Goal: Task Accomplishment & Management: Complete application form

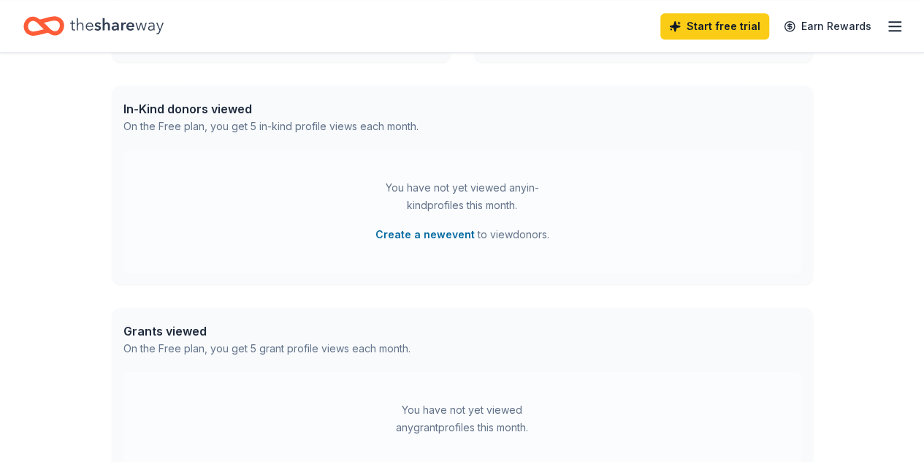
scroll to position [389, 0]
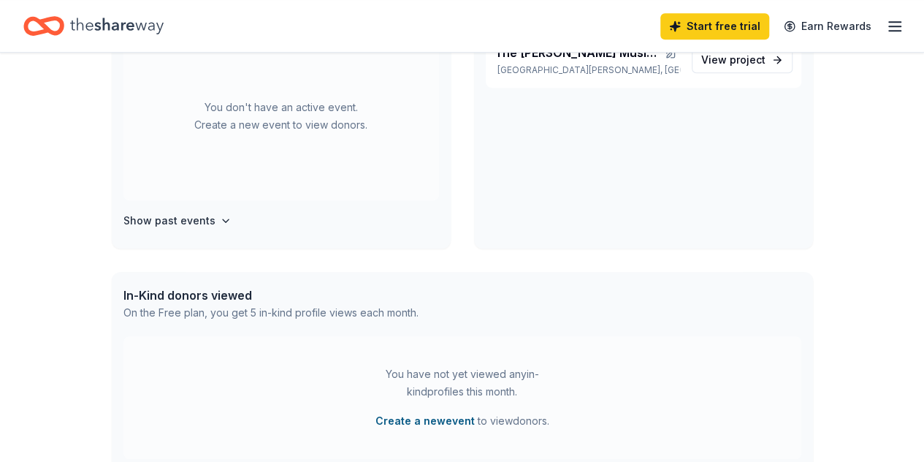
click at [427, 416] on button "Create a new event" at bounding box center [424, 421] width 99 height 18
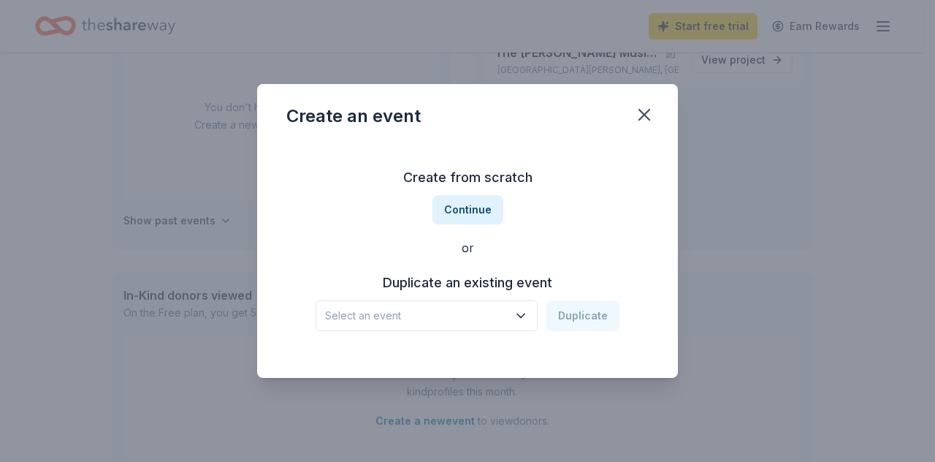
click at [524, 314] on icon "button" at bounding box center [520, 316] width 7 height 4
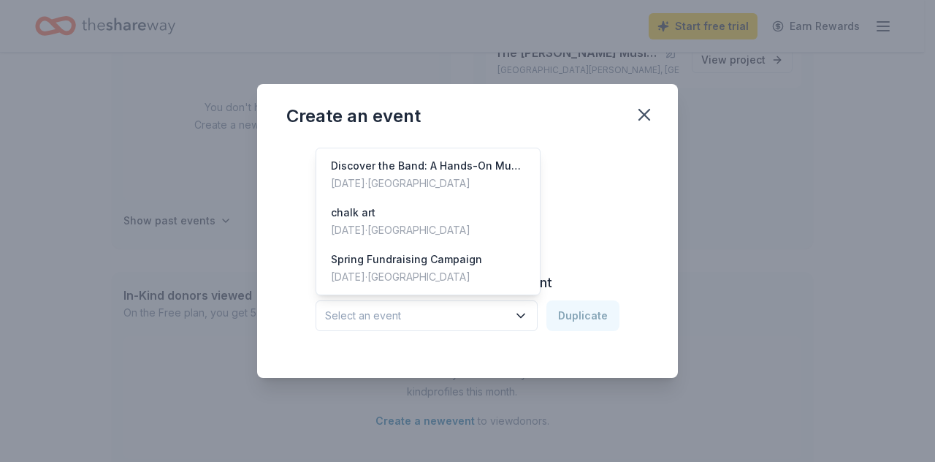
click at [634, 126] on div "Create an event Create from scratch Continue or Duplicate an existing event Sel…" at bounding box center [467, 231] width 421 height 294
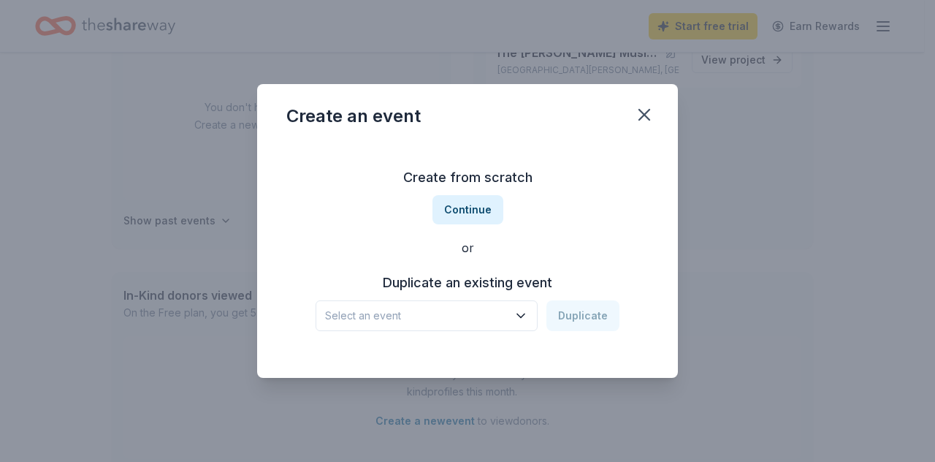
click at [621, 115] on div "Create an event" at bounding box center [467, 113] width 421 height 58
click at [646, 114] on icon "button" at bounding box center [644, 114] width 20 height 20
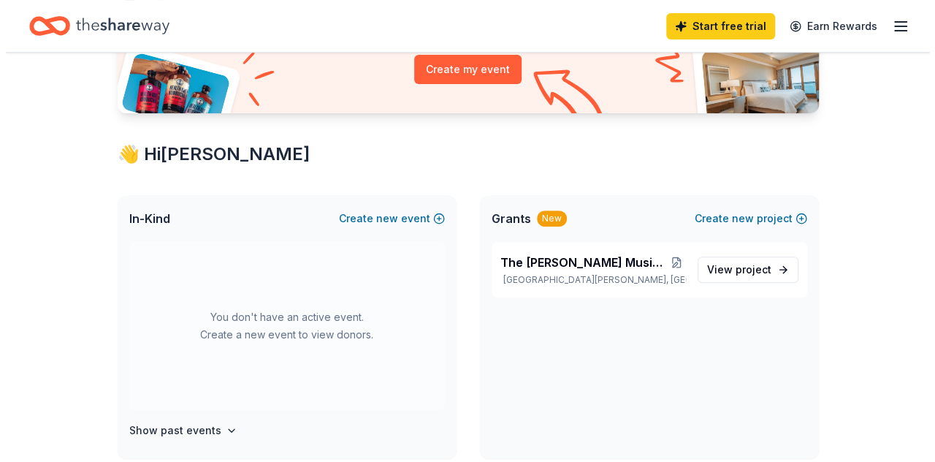
scroll to position [194, 0]
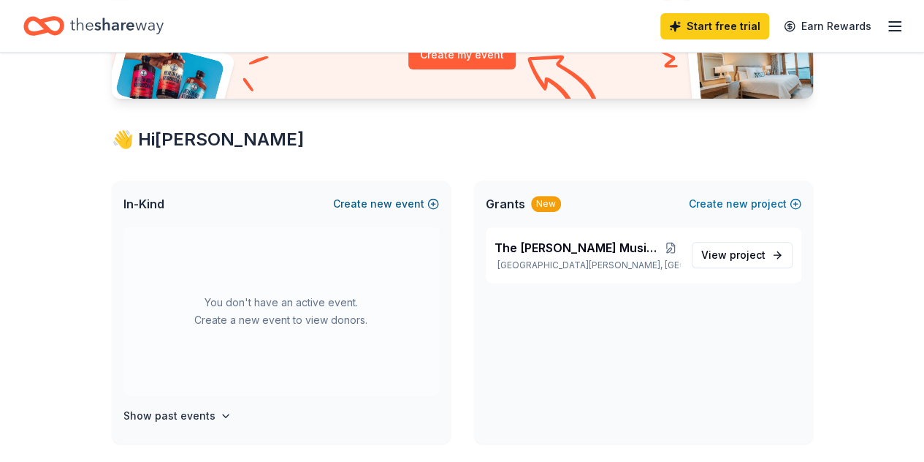
click at [355, 204] on button "Create new event" at bounding box center [386, 204] width 106 height 18
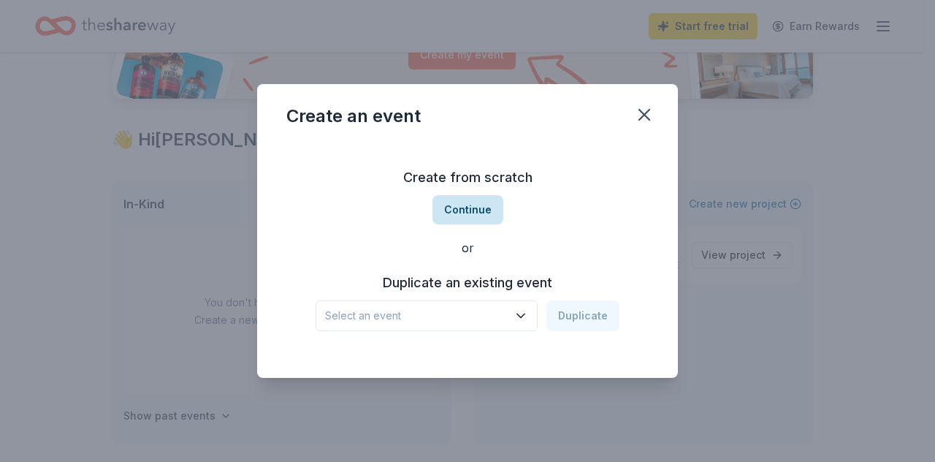
click at [473, 213] on button "Continue" at bounding box center [467, 209] width 71 height 29
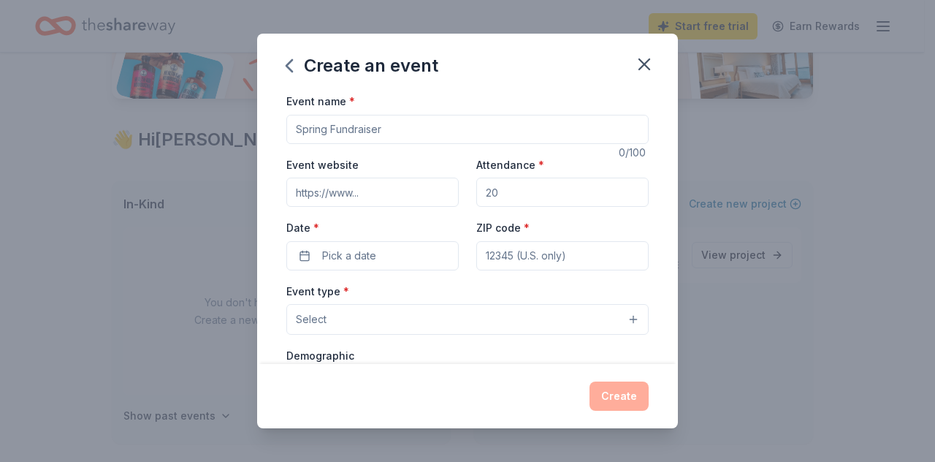
click at [372, 191] on input "Event website" at bounding box center [372, 191] width 172 height 29
paste input "[URL][DOMAIN_NAME]"
type input "[URL][DOMAIN_NAME]"
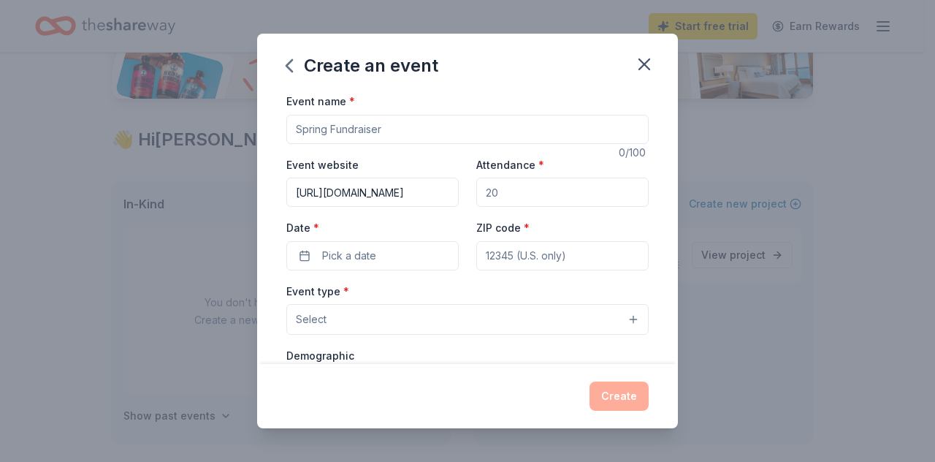
click at [521, 188] on input "Attendance *" at bounding box center [562, 191] width 172 height 29
type input "200"
click at [418, 251] on button "Pick a date" at bounding box center [372, 255] width 172 height 29
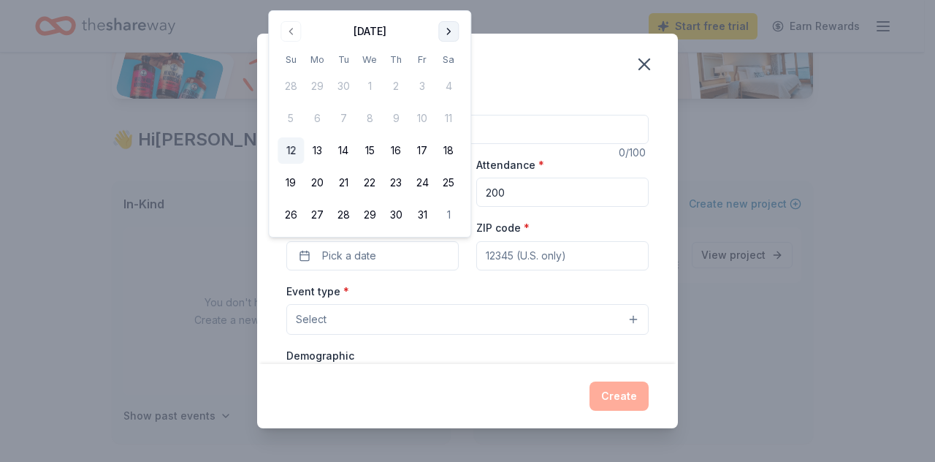
click at [446, 33] on button "Go to next month" at bounding box center [448, 31] width 20 height 20
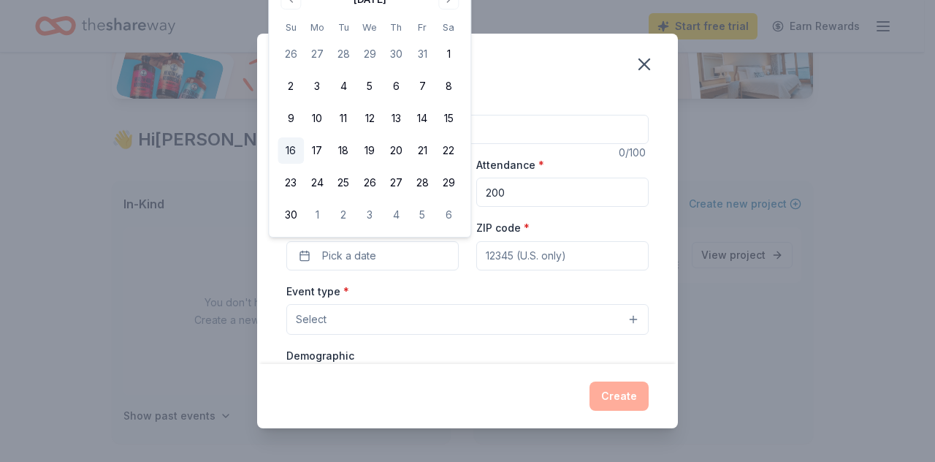
click at [287, 148] on button "16" at bounding box center [291, 150] width 26 height 26
click at [522, 257] on input "ZIP code *" at bounding box center [562, 255] width 172 height 29
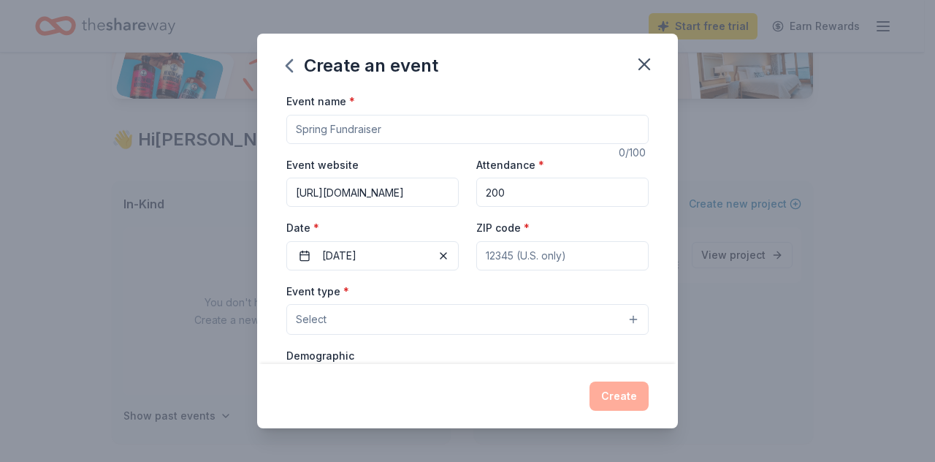
type input "77539"
click at [399, 322] on button "Select" at bounding box center [467, 319] width 362 height 31
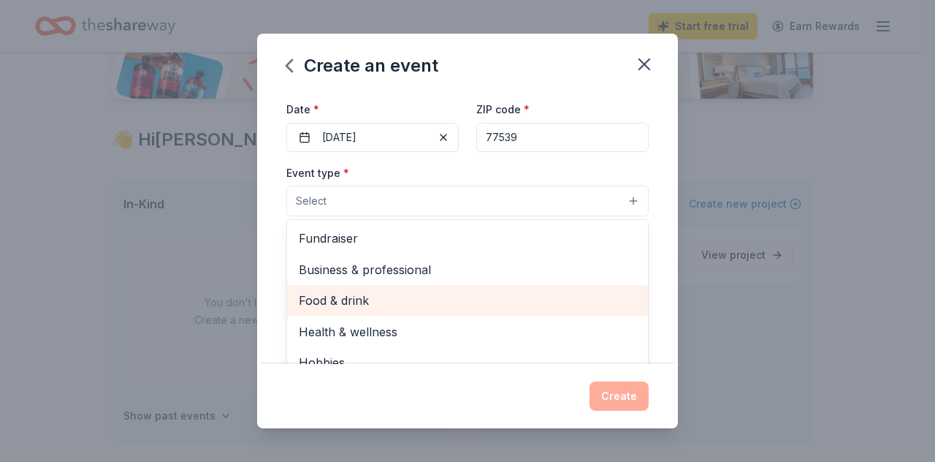
scroll to position [97, 0]
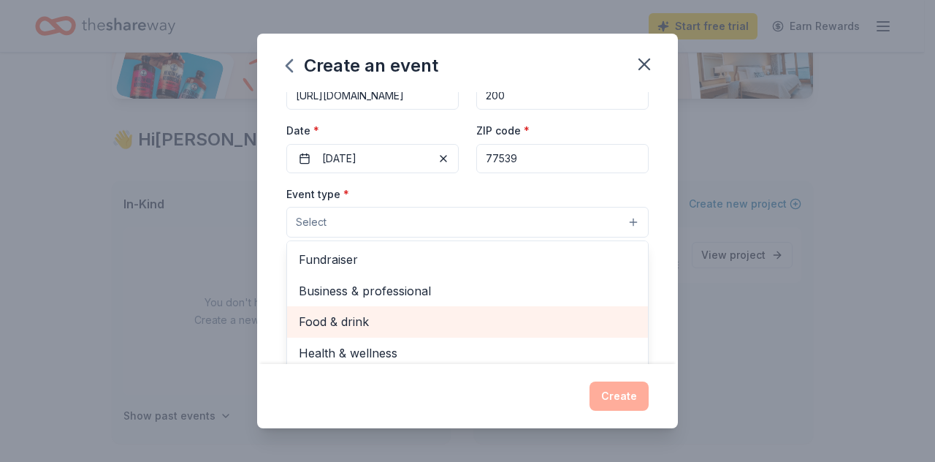
click at [364, 306] on div "Food & drink" at bounding box center [467, 321] width 361 height 31
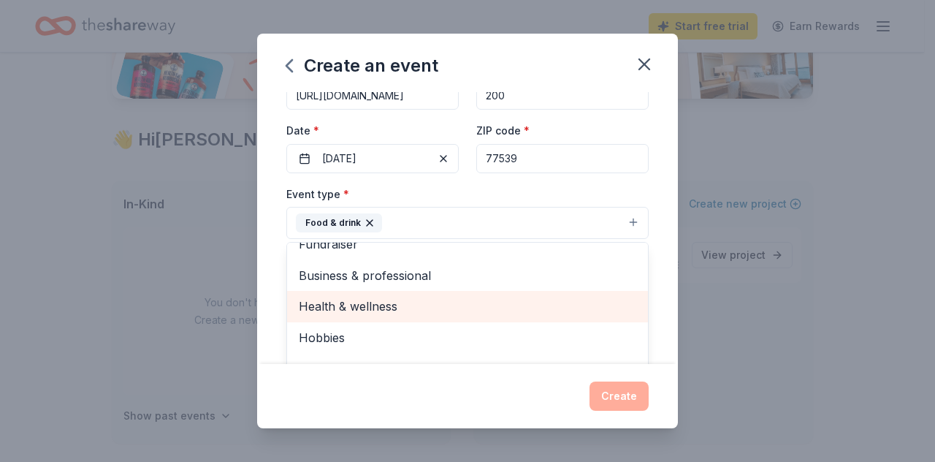
scroll to position [0, 0]
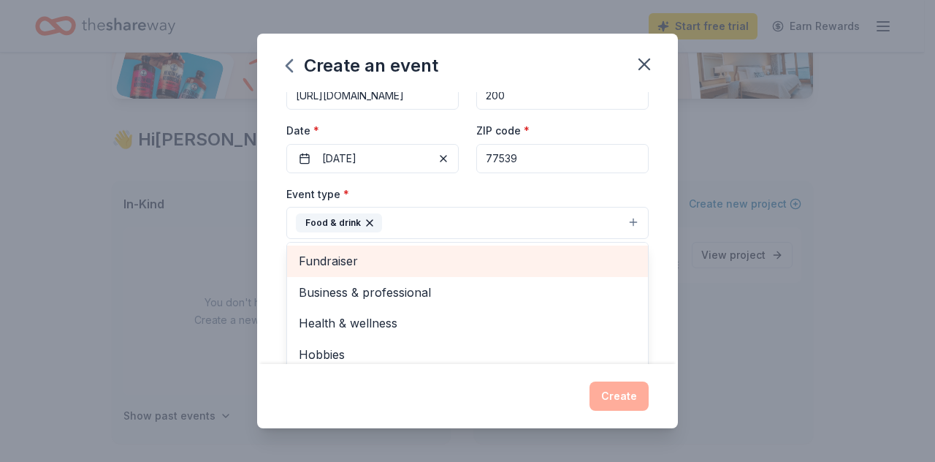
click at [367, 262] on span "Fundraiser" at bounding box center [467, 260] width 337 height 19
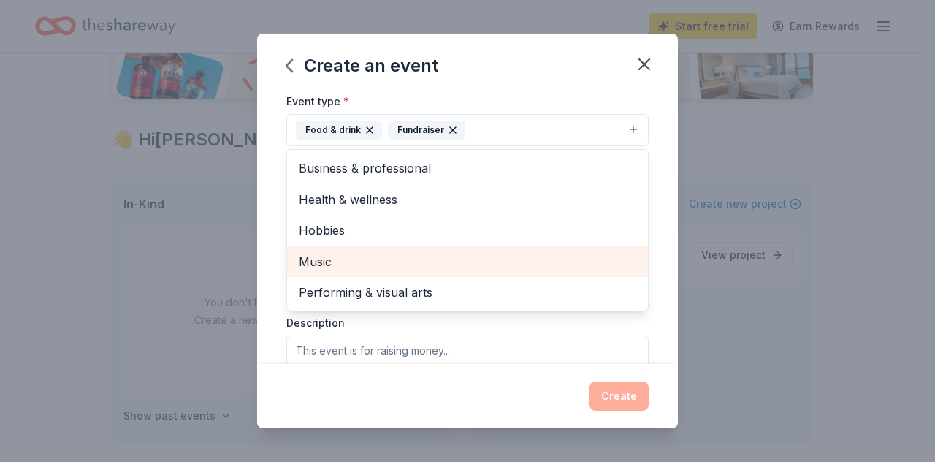
scroll to position [194, 0]
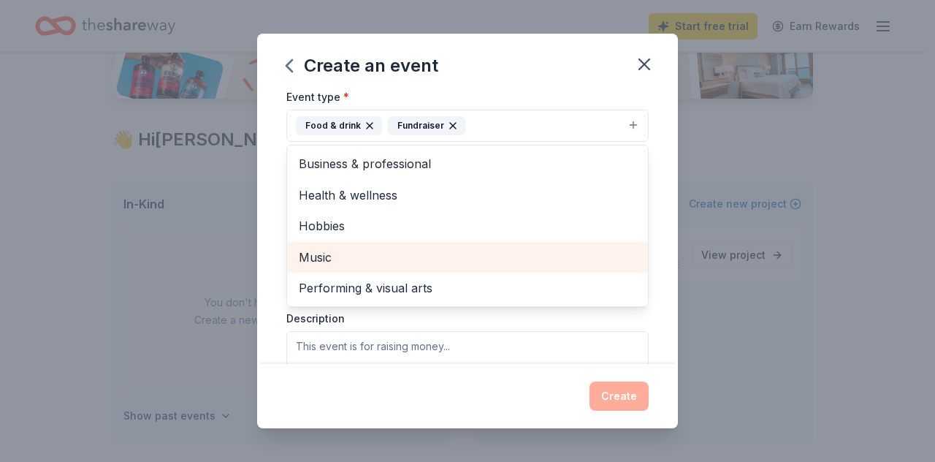
click at [325, 256] on span "Music" at bounding box center [467, 257] width 337 height 19
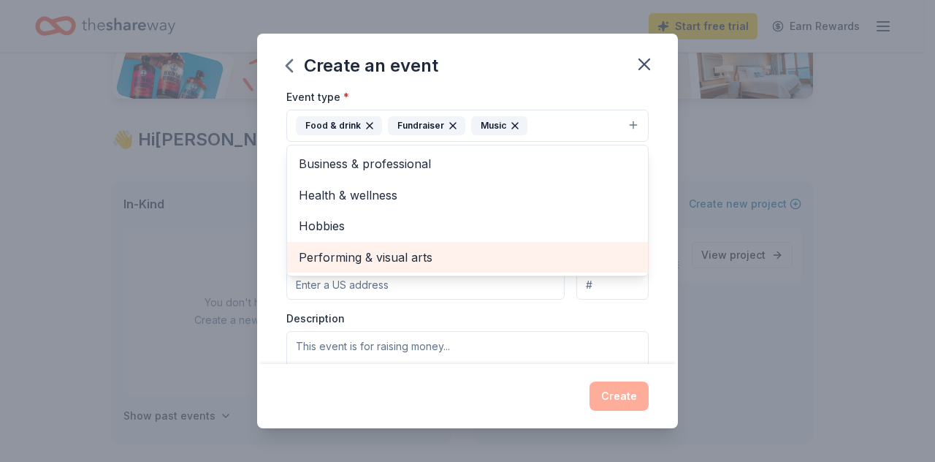
click at [340, 256] on span "Performing & visual arts" at bounding box center [467, 257] width 337 height 19
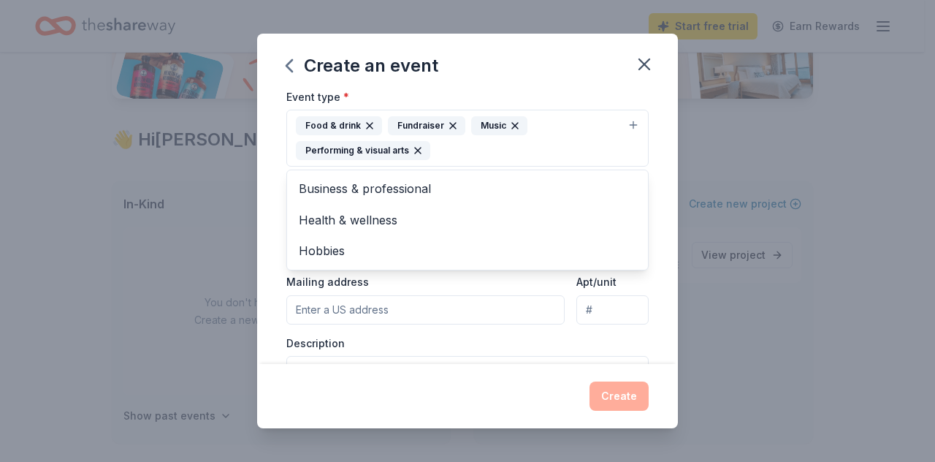
click at [600, 78] on div "Create an event Event name * 0 /100 Event website [URL][DOMAIN_NAME] Attendance…" at bounding box center [467, 231] width 421 height 394
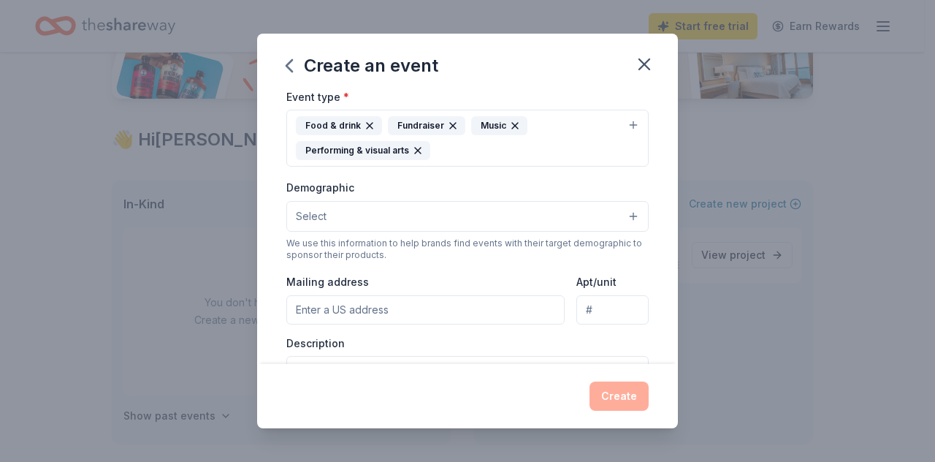
click at [388, 310] on input "Mailing address" at bounding box center [425, 309] width 278 height 29
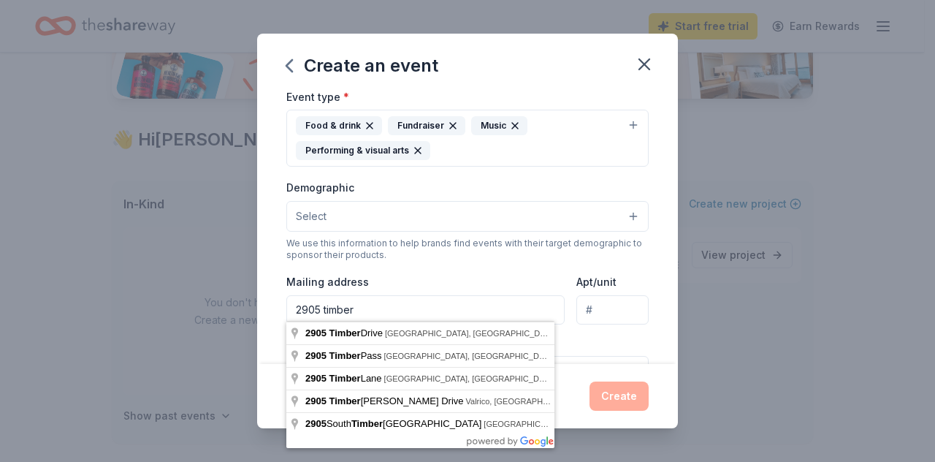
drag, startPoint x: 364, startPoint y: 303, endPoint x: 197, endPoint y: 296, distance: 167.4
click at [197, 296] on div "Create an event Event name * 0 /100 Event website [URL][DOMAIN_NAME] Attendance…" at bounding box center [467, 231] width 935 height 462
type input "[STREET_ADDRESS]"
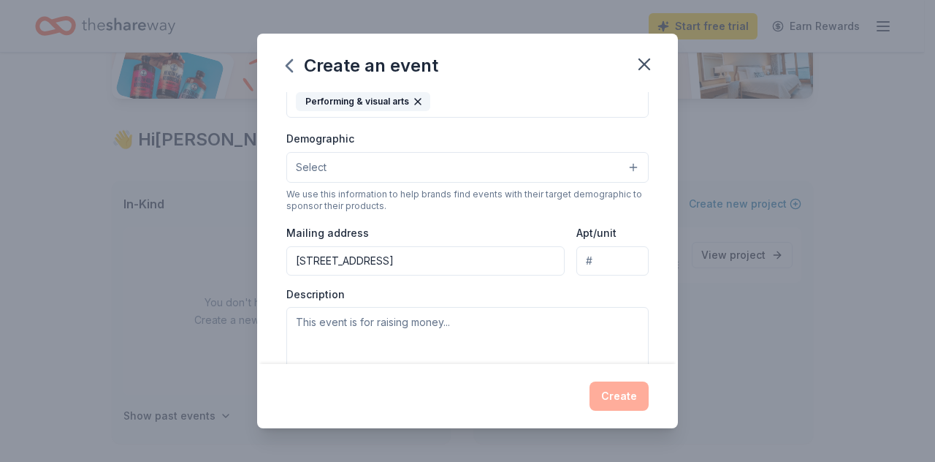
scroll to position [292, 0]
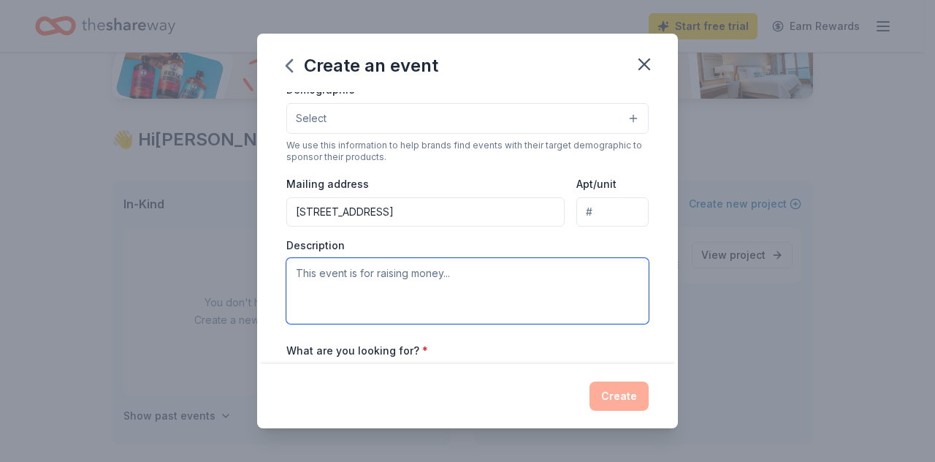
click at [377, 271] on textarea at bounding box center [467, 291] width 362 height 66
type textarea "N"
click at [371, 281] on textarea "2nd annual" at bounding box center [467, 291] width 362 height 66
click at [370, 281] on textarea "2nd annual" at bounding box center [467, 291] width 362 height 66
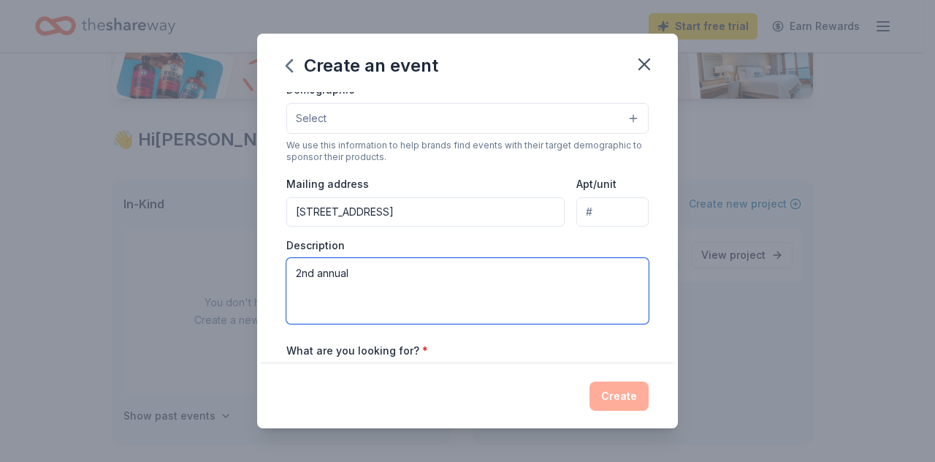
paste textarea "Join us for an inspiring Music Masterclass presented by [PERSON_NAME] at the TD…"
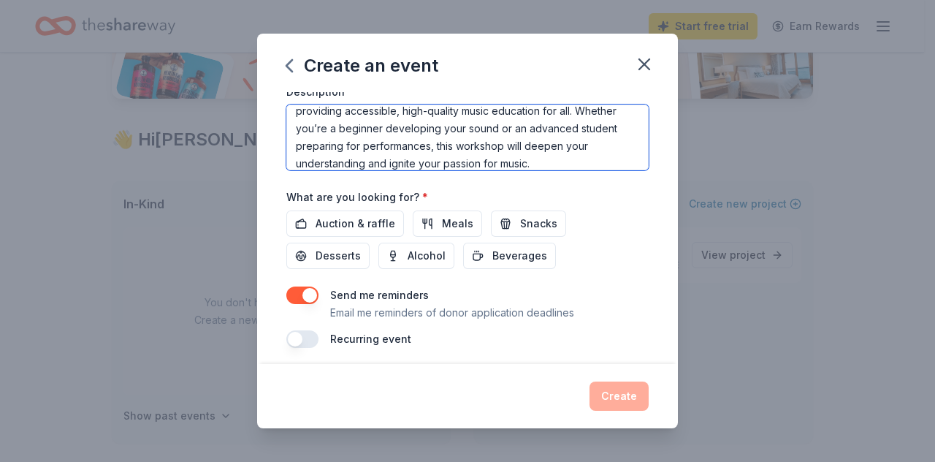
scroll to position [448, 0]
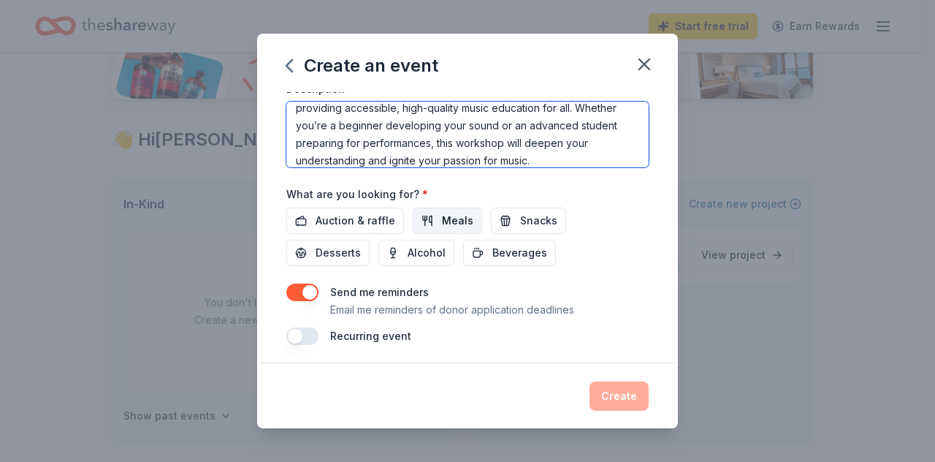
type textarea "Join us for an inspiring Music Masterclass presented by [PERSON_NAME] at the TD…"
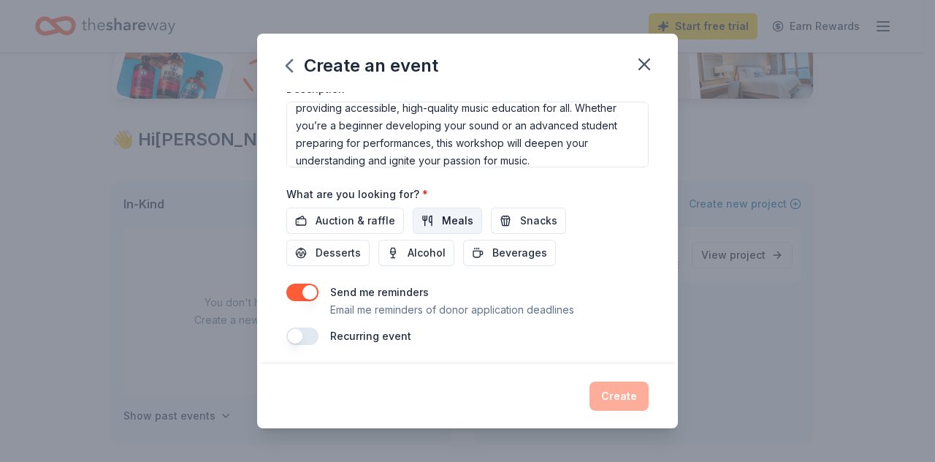
click at [462, 215] on span "Meals" at bounding box center [457, 221] width 31 height 18
click at [340, 251] on span "Desserts" at bounding box center [338, 253] width 45 height 18
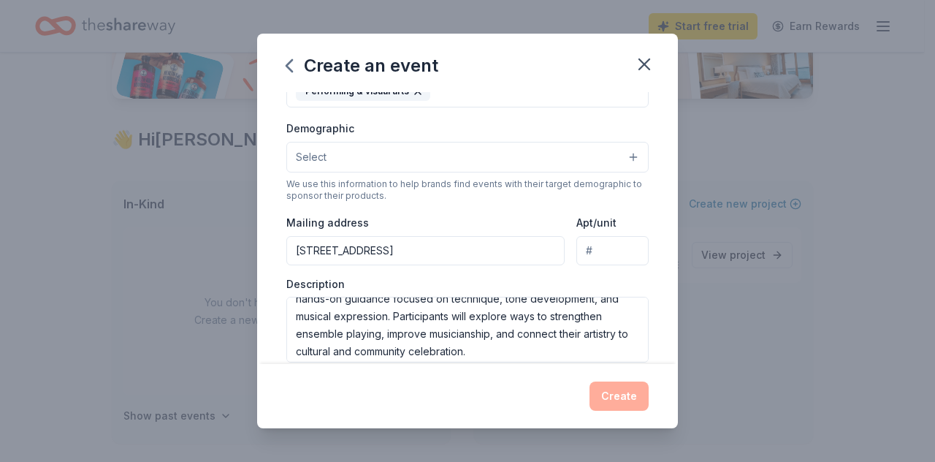
scroll to position [77, 0]
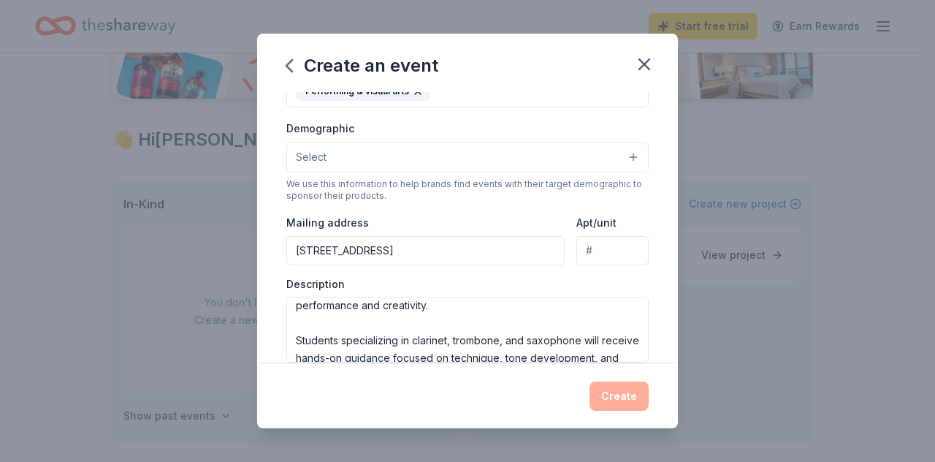
click at [325, 154] on span "Select" at bounding box center [311, 157] width 31 height 18
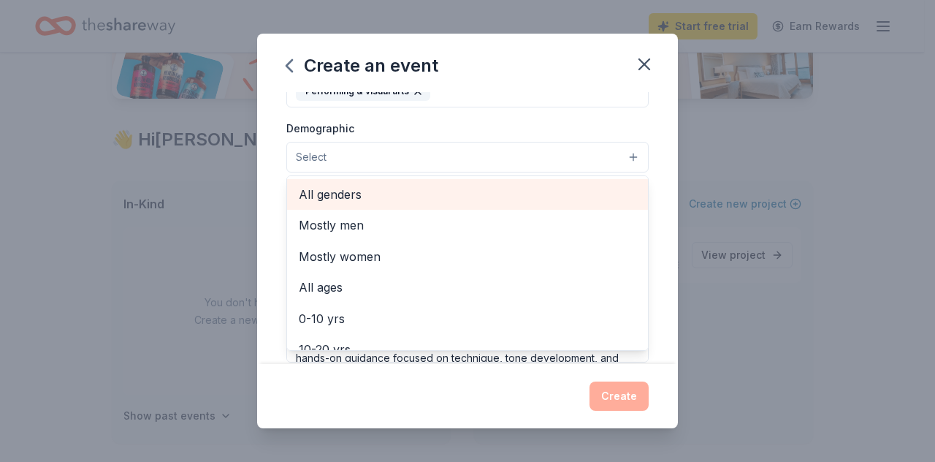
click at [326, 186] on span "All genders" at bounding box center [467, 194] width 337 height 19
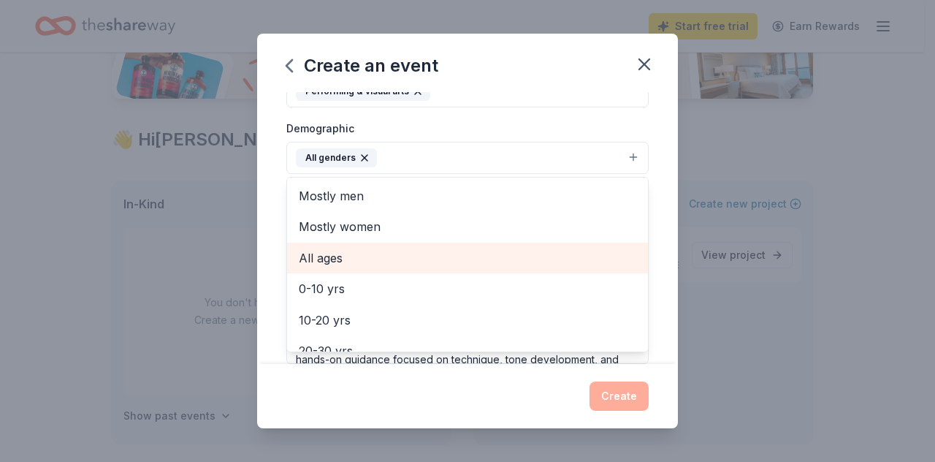
click at [313, 256] on span "All ages" at bounding box center [467, 257] width 337 height 19
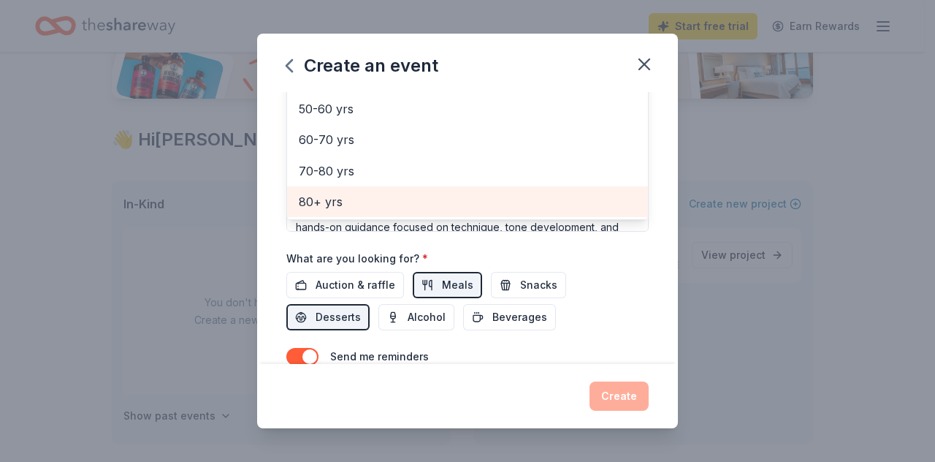
scroll to position [400, 0]
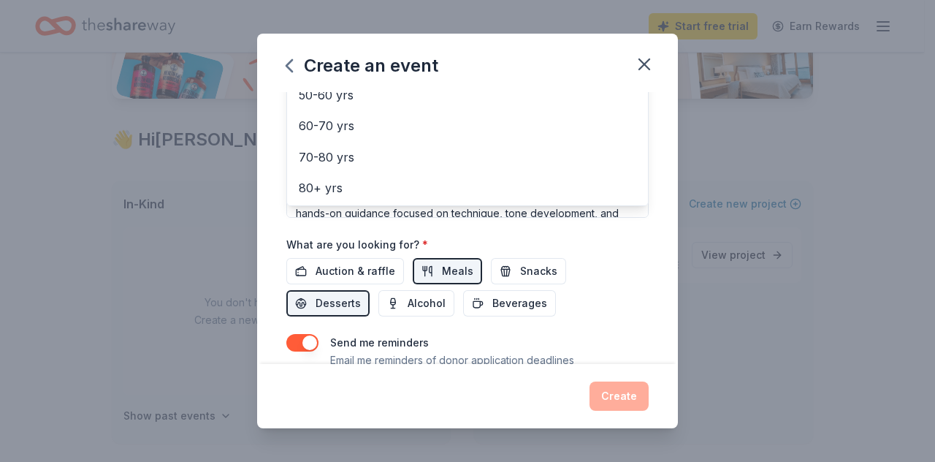
click at [278, 248] on div "Event name * 0 /100 Event website [URL][DOMAIN_NAME] Attendance * 200 Date * [D…" at bounding box center [467, 228] width 421 height 272
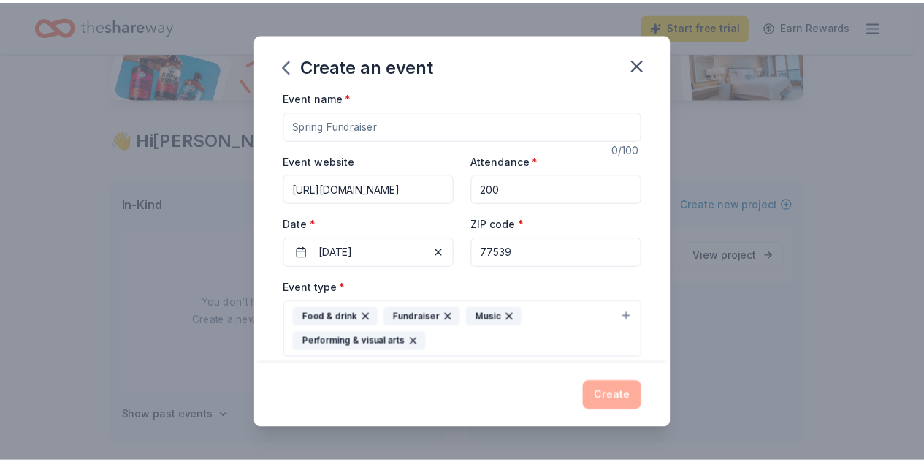
scroll to position [0, 0]
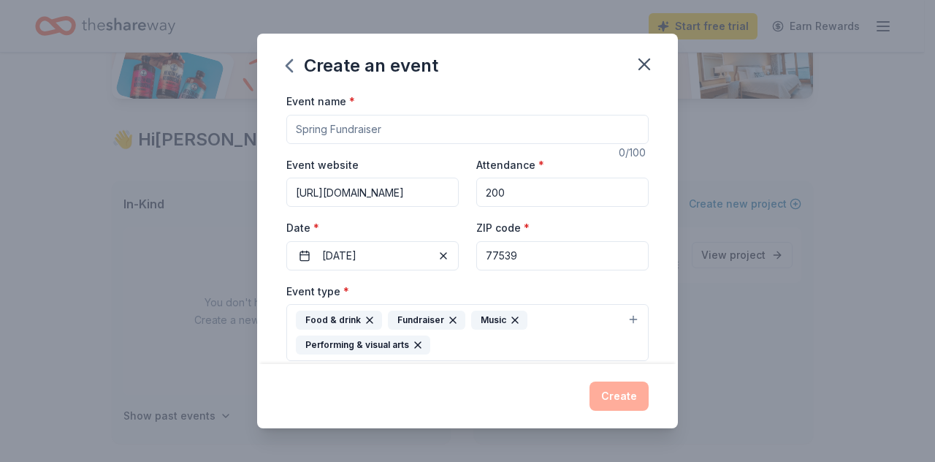
click at [383, 131] on input "Event name *" at bounding box center [467, 129] width 362 height 29
type input "Native Heritage Month Celebration"
click at [634, 397] on button "Create" at bounding box center [618, 395] width 59 height 29
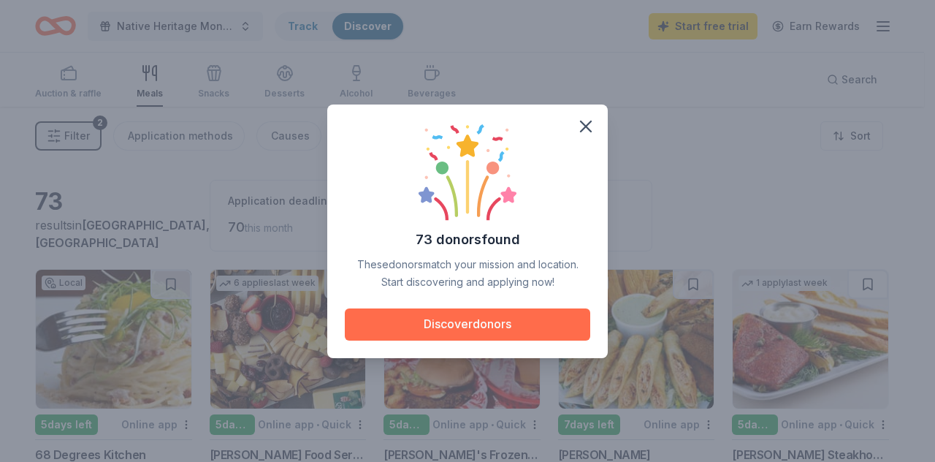
click at [435, 321] on button "Discover donors" at bounding box center [467, 324] width 245 height 32
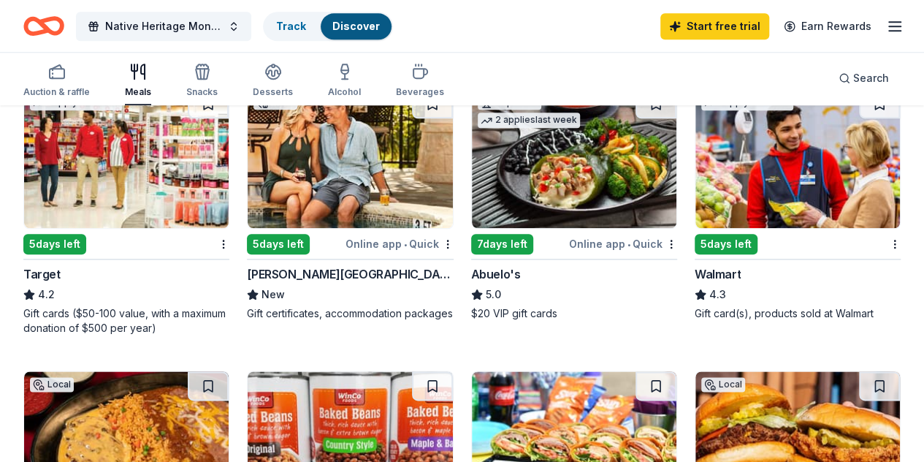
scroll to position [681, 0]
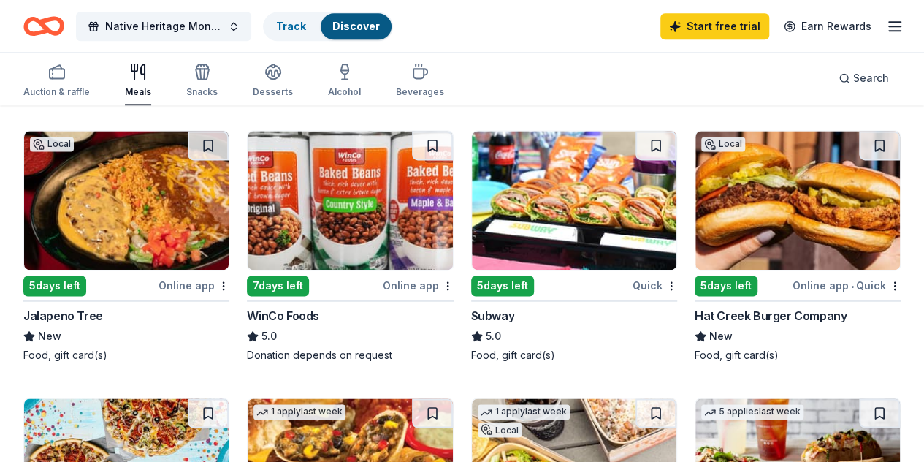
scroll to position [974, 0]
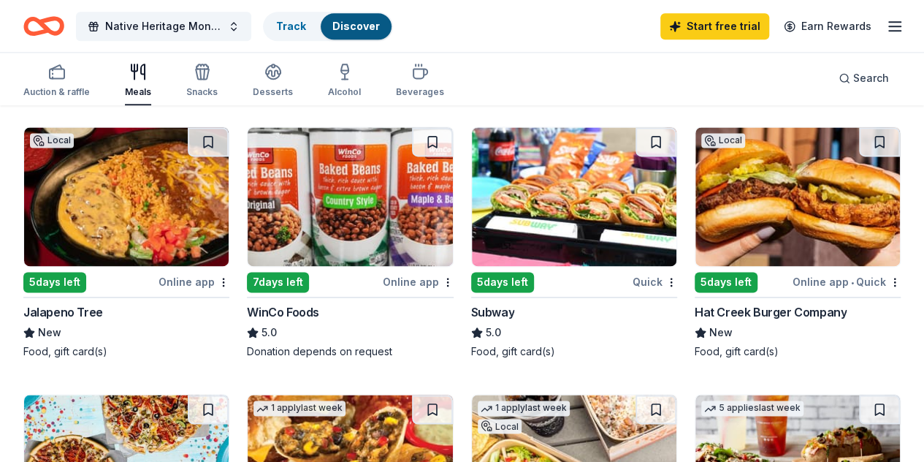
click at [616, 394] on img at bounding box center [574, 463] width 205 height 139
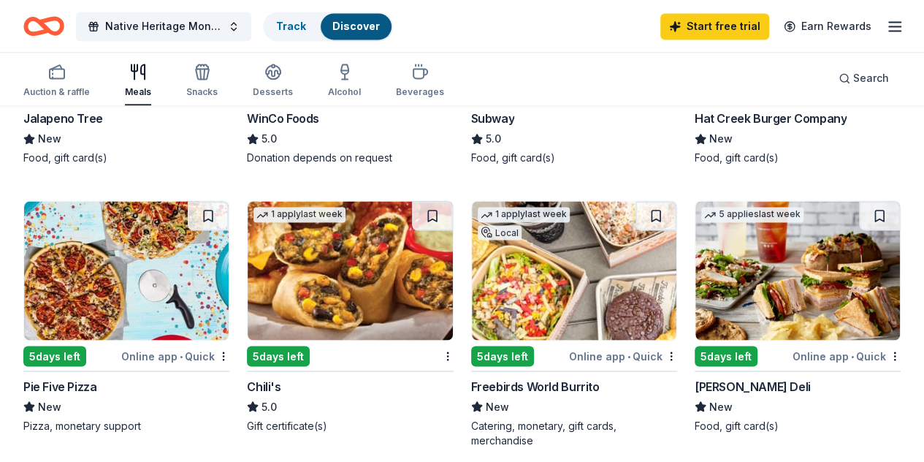
scroll to position [1217, 0]
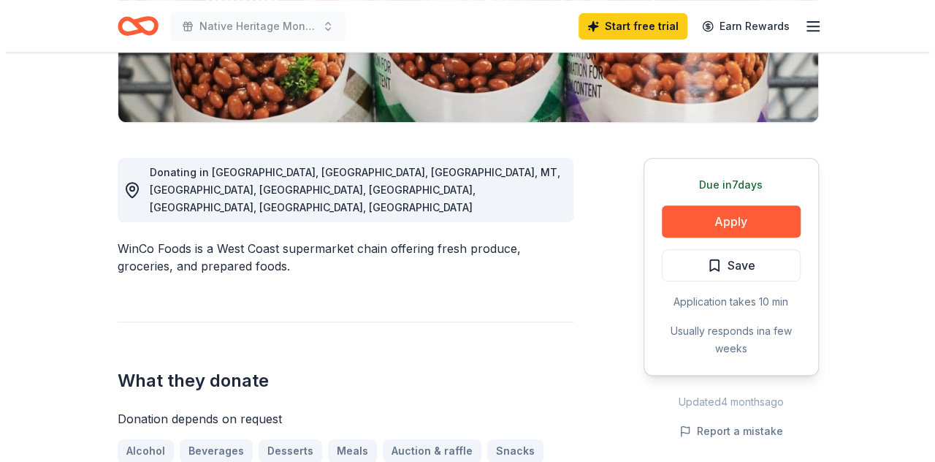
scroll to position [292, 0]
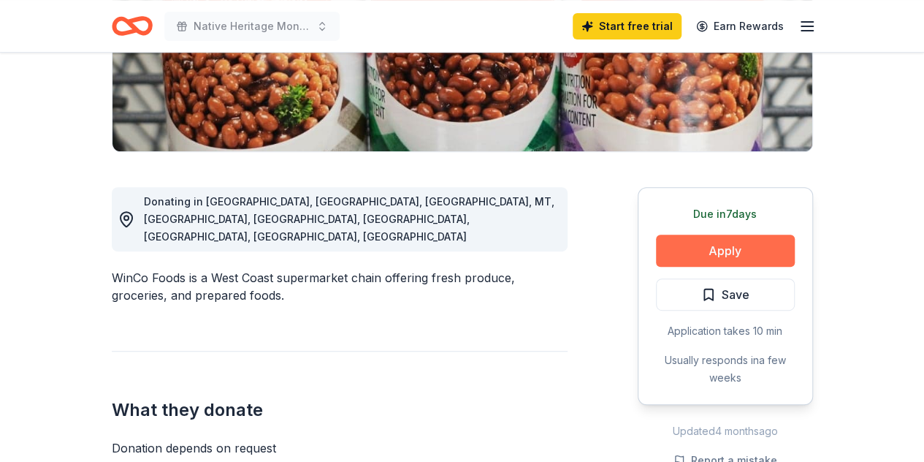
click at [704, 249] on button "Apply" at bounding box center [725, 250] width 139 height 32
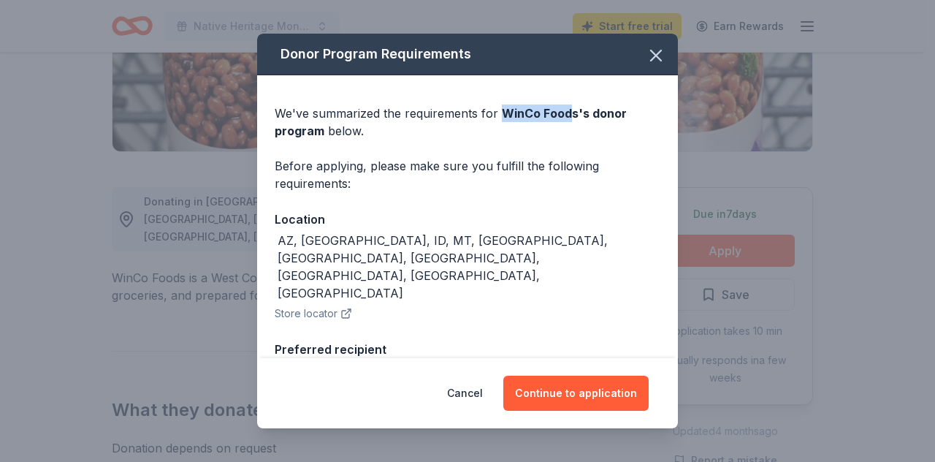
drag, startPoint x: 500, startPoint y: 115, endPoint x: 570, endPoint y: 115, distance: 70.1
click at [570, 115] on span "WinCo Foods 's donor program" at bounding box center [451, 122] width 352 height 32
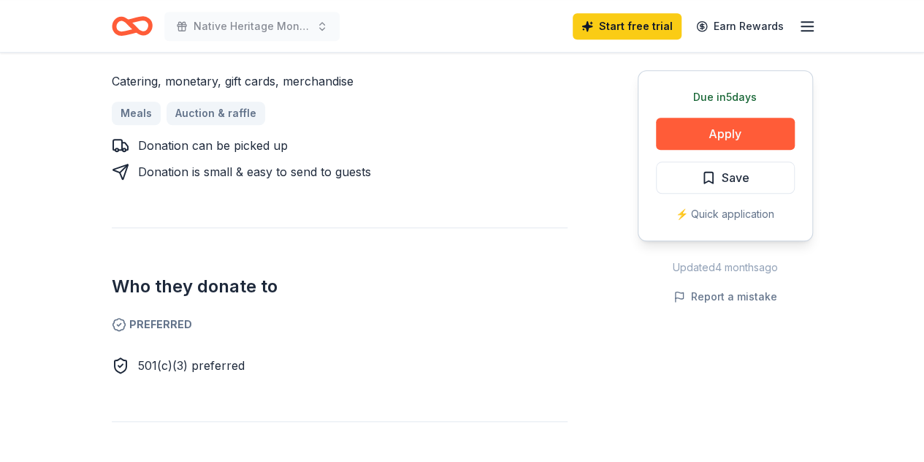
scroll to position [681, 0]
